Goal: Find specific page/section: Find specific page/section

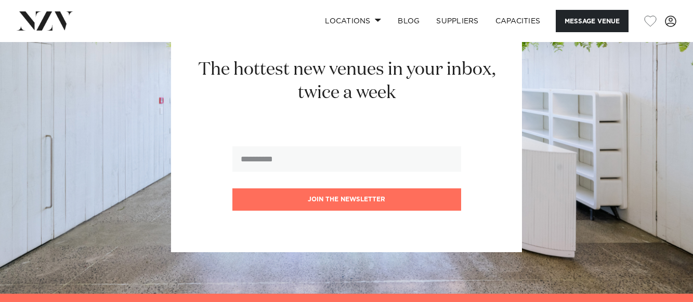
scroll to position [2234, 0]
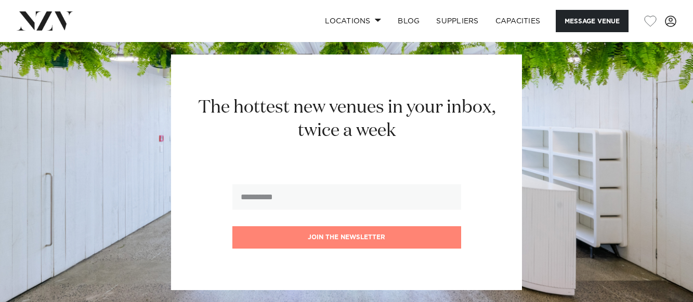
click at [340, 227] on button "Join the newsletter" at bounding box center [346, 238] width 229 height 22
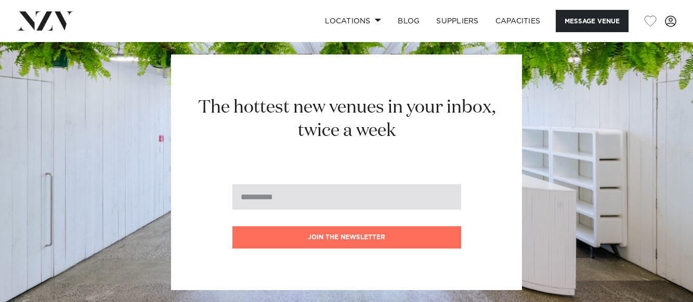
click at [286, 184] on input "email" at bounding box center [346, 196] width 229 height 25
click at [269, 184] on input "email" at bounding box center [346, 196] width 229 height 25
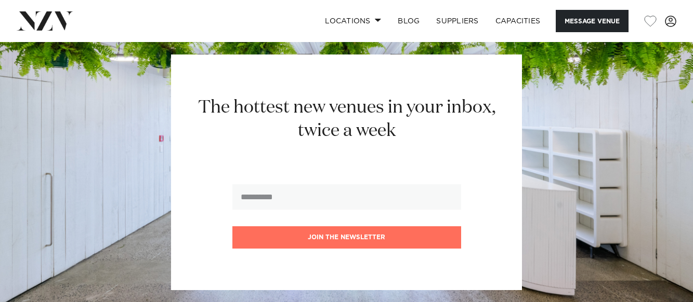
type input "**********"
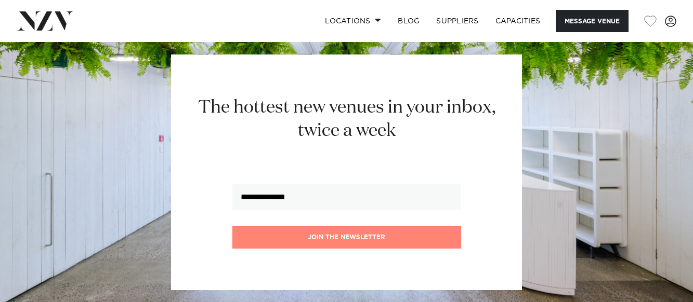
click at [333, 227] on button "Join the newsletter" at bounding box center [346, 238] width 229 height 22
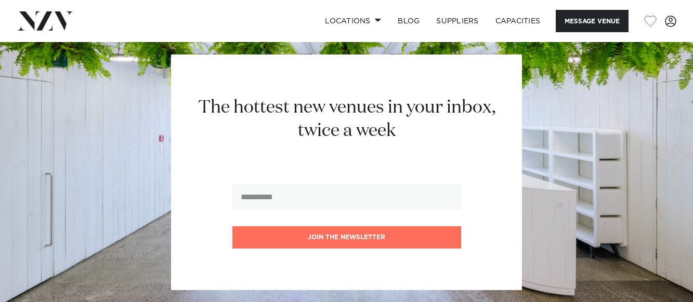
scroll to position [2238, 0]
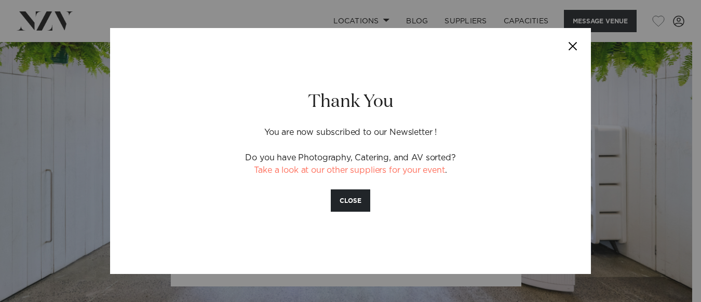
click at [573, 44] on button "Close" at bounding box center [573, 46] width 36 height 36
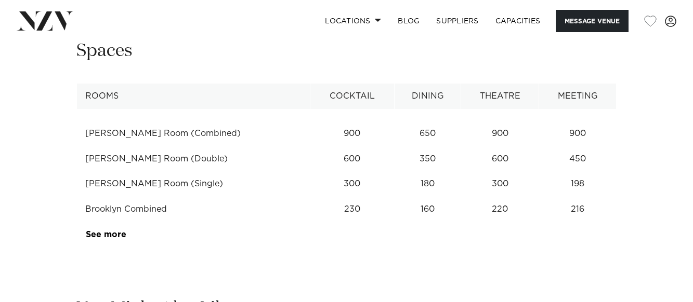
scroll to position [1407, 0]
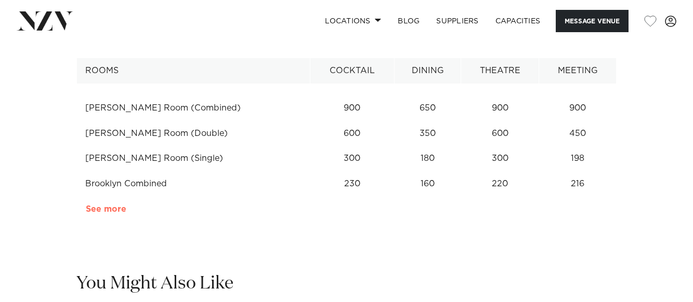
click at [99, 205] on link "See more" at bounding box center [126, 209] width 81 height 8
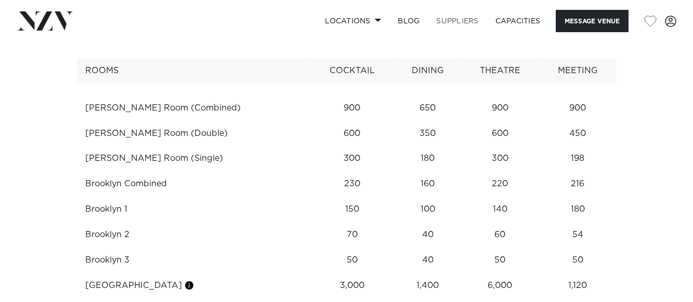
click at [454, 21] on link "SUPPLIERS" at bounding box center [457, 21] width 59 height 22
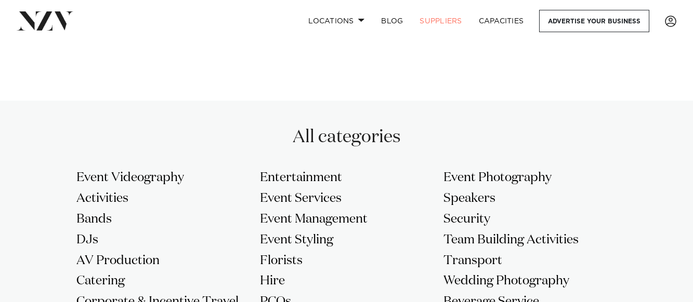
scroll to position [831, 0]
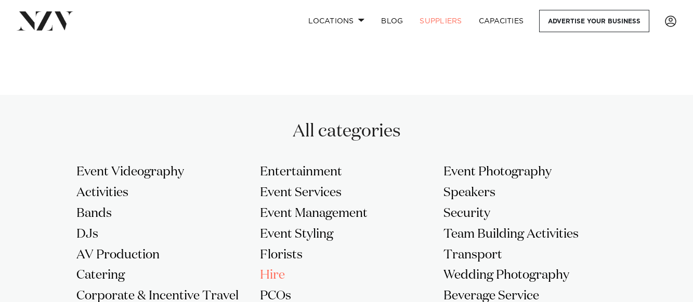
click at [276, 268] on h3 "Hire" at bounding box center [346, 276] width 173 height 17
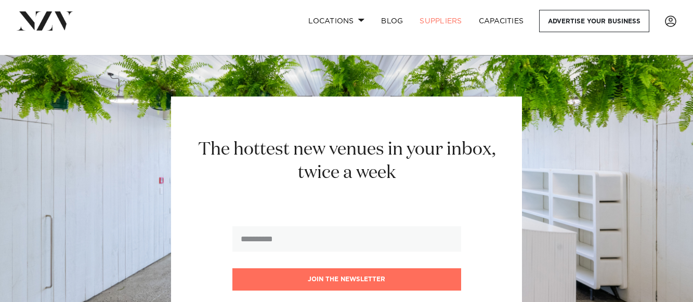
scroll to position [1455, 0]
